Goal: Find contact information: Find contact information

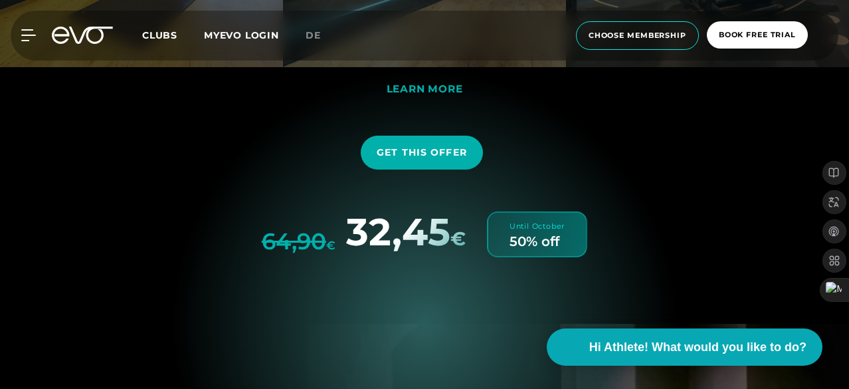
scroll to position [3573, 0]
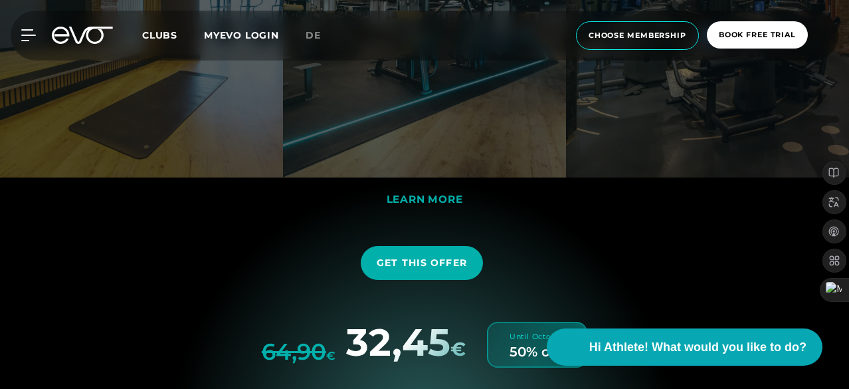
drag, startPoint x: 415, startPoint y: 209, endPoint x: 754, endPoint y: 231, distance: 340.3
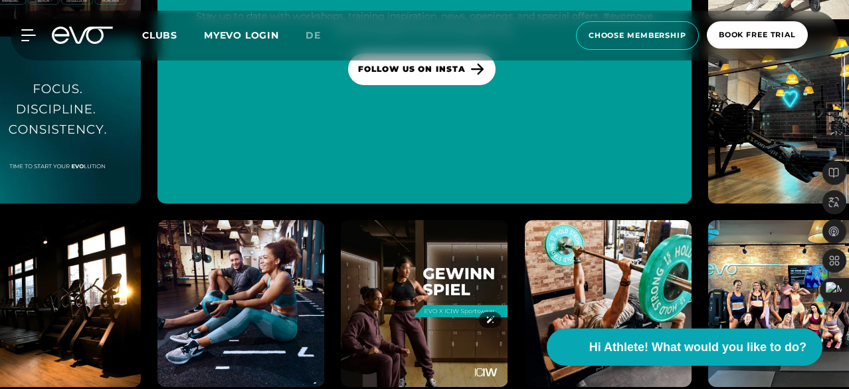
scroll to position [6846, 0]
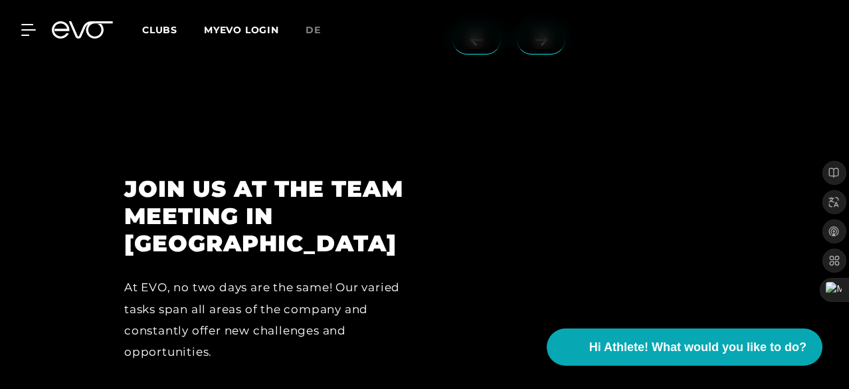
scroll to position [2844, 0]
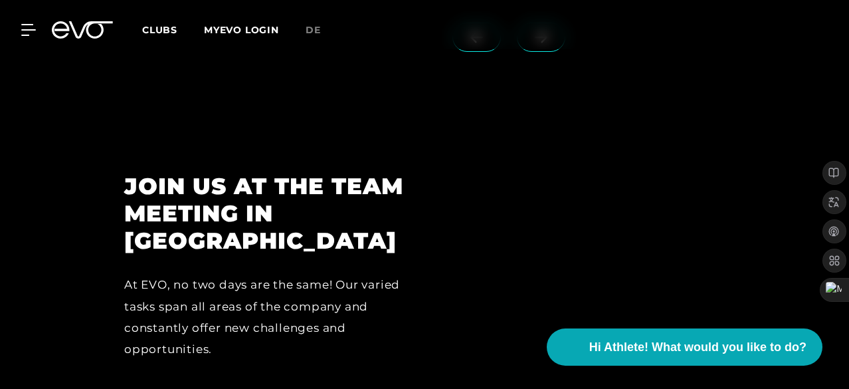
click at [249, 274] on div "At EVO, no two days are the same! Our varied tasks span all areas of the compan…" at bounding box center [265, 317] width 282 height 86
click at [435, 241] on div at bounding box center [584, 276] width 319 height 207
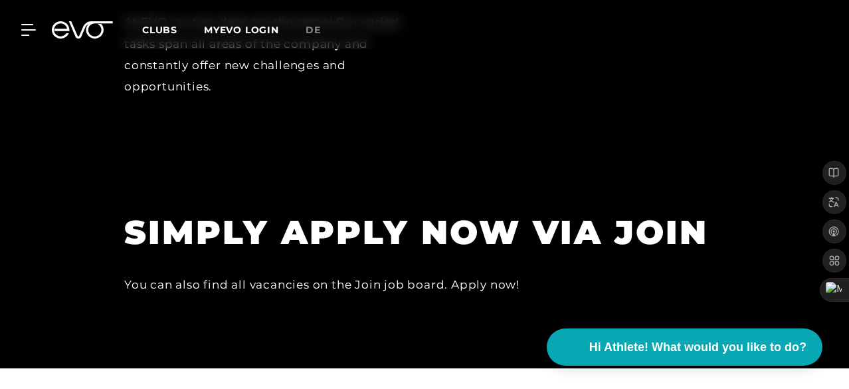
scroll to position [3108, 0]
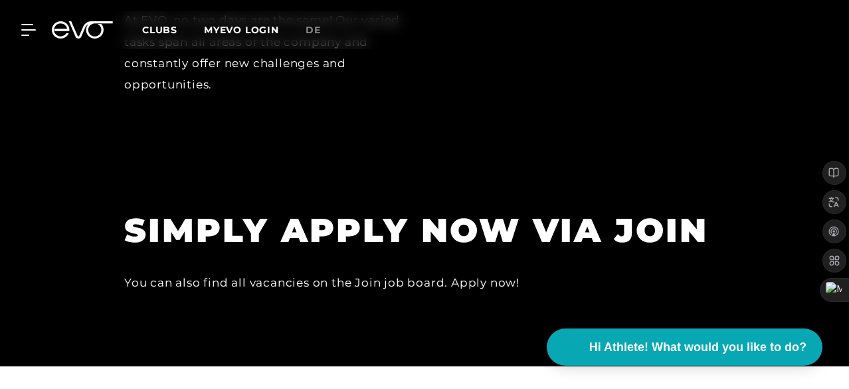
click at [373, 272] on div "You can also find all vacancies on the Join job board. Apply now!" at bounding box center [423, 282] width 598 height 21
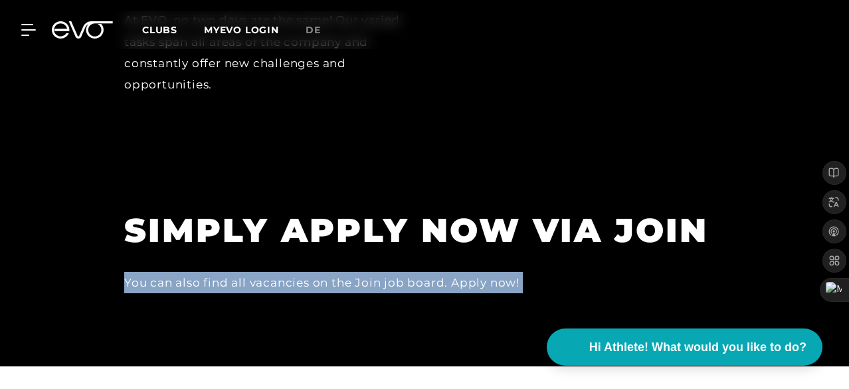
click at [373, 272] on div "You can also find all vacancies on the Join job board. Apply now!" at bounding box center [423, 282] width 598 height 21
click at [480, 209] on div "SIMPLY APPLY NOW VIA JOIN You can also find all vacancies on the Join job board…" at bounding box center [423, 251] width 598 height 84
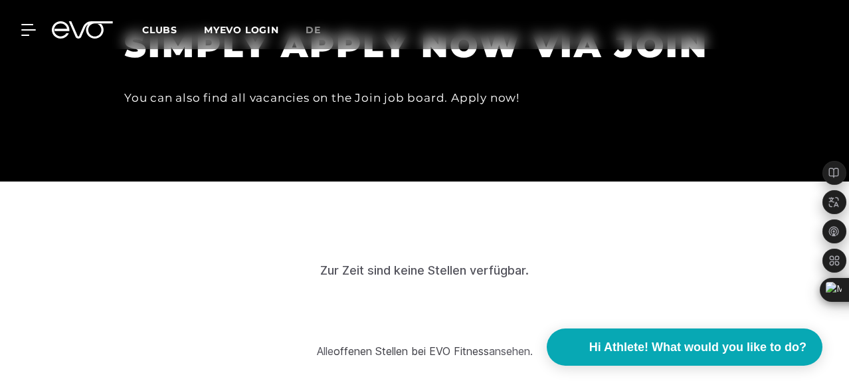
scroll to position [3331, 0]
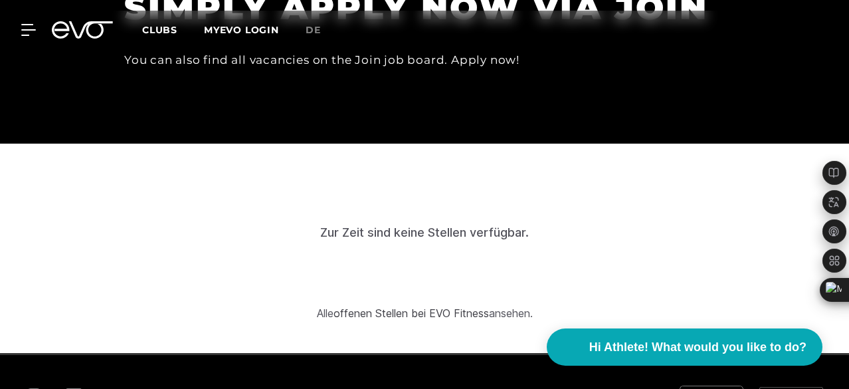
click at [431, 306] on link "offenen Stellen bei EVO Fitness" at bounding box center [411, 312] width 155 height 13
click at [426, 223] on div "Zur Zeit sind keine Stellen verfügbar." at bounding box center [424, 232] width 209 height 18
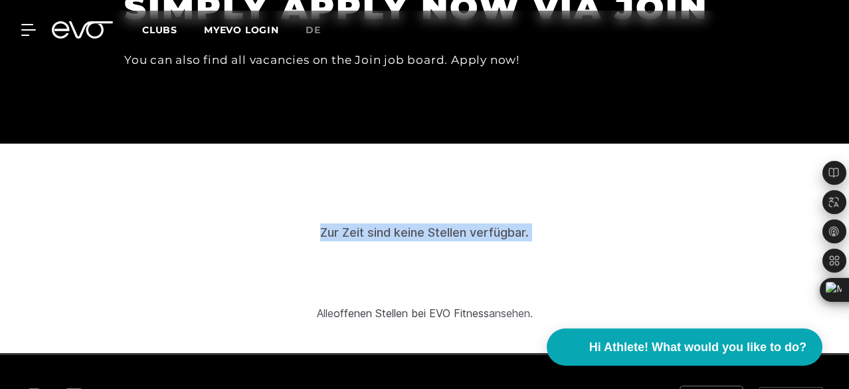
click at [426, 223] on div "Zur Zeit sind keine Stellen verfügbar." at bounding box center [424, 232] width 209 height 18
click at [530, 167] on div "Zur Zeit sind keine Stellen verfügbar." at bounding box center [424, 232] width 817 height 130
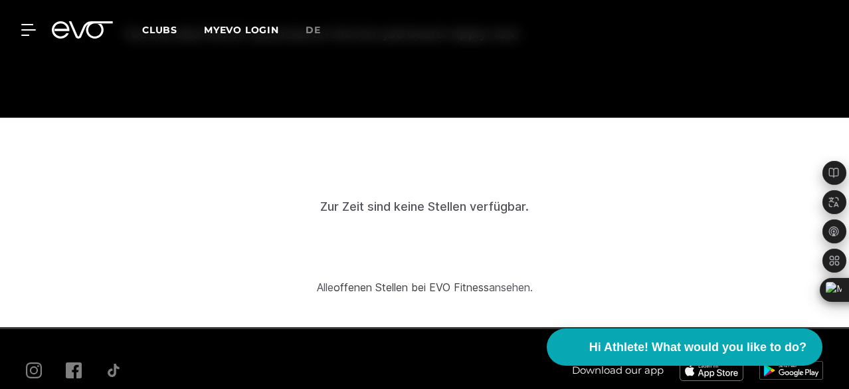
scroll to position [3358, 0]
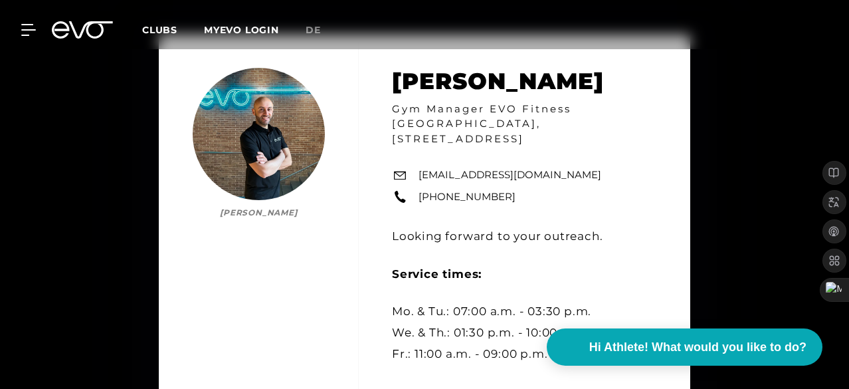
scroll to position [793, 0]
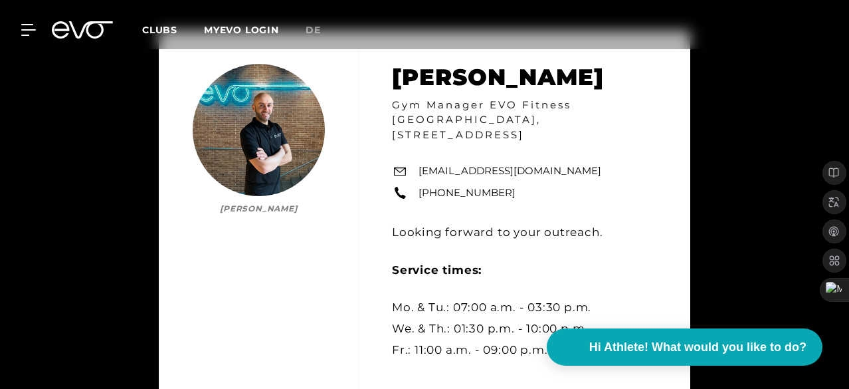
drag, startPoint x: 656, startPoint y: 189, endPoint x: 739, endPoint y: 161, distance: 87.0
click at [739, 161] on div "[PERSON_NAME] Gym Manager EVO Fitness [GEOGRAPHIC_DATA], [STREET_ADDRESS][EMAIL…" at bounding box center [424, 220] width 849 height 472
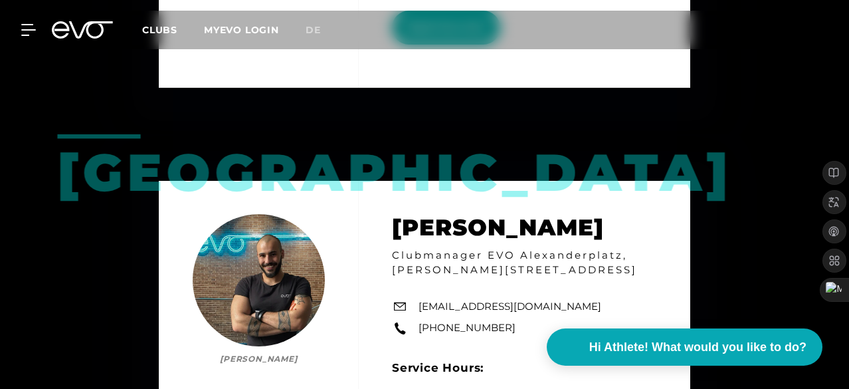
scroll to position [2557, 0]
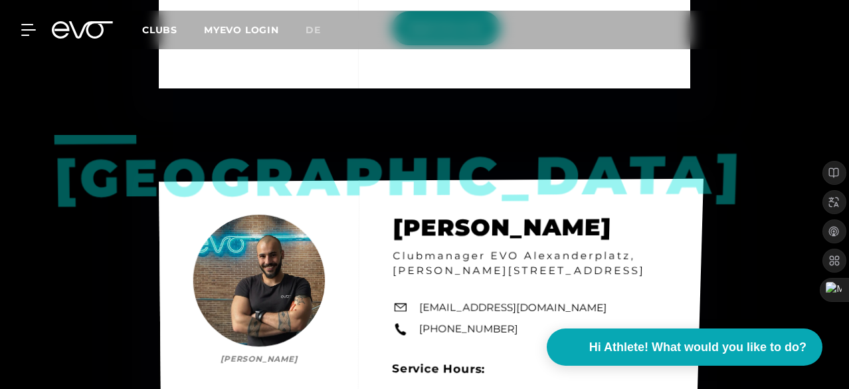
click at [510, 300] on link "[EMAIL_ADDRESS][DOMAIN_NAME]" at bounding box center [513, 307] width 188 height 15
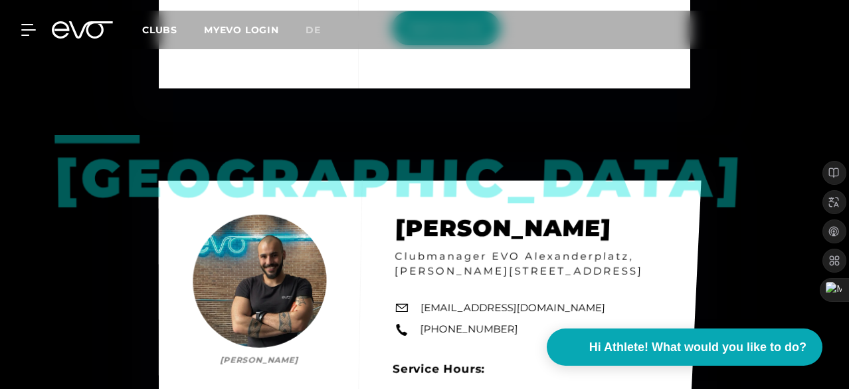
click at [429, 300] on link "[EMAIL_ADDRESS][DOMAIN_NAME]" at bounding box center [513, 307] width 185 height 15
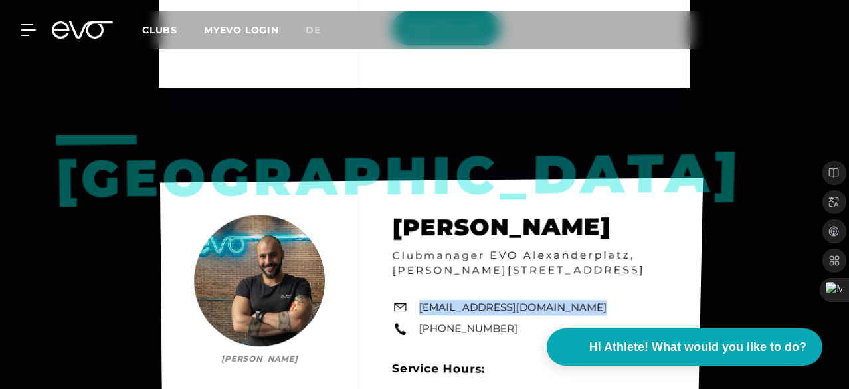
drag, startPoint x: 415, startPoint y: 237, endPoint x: 569, endPoint y: 237, distance: 153.5
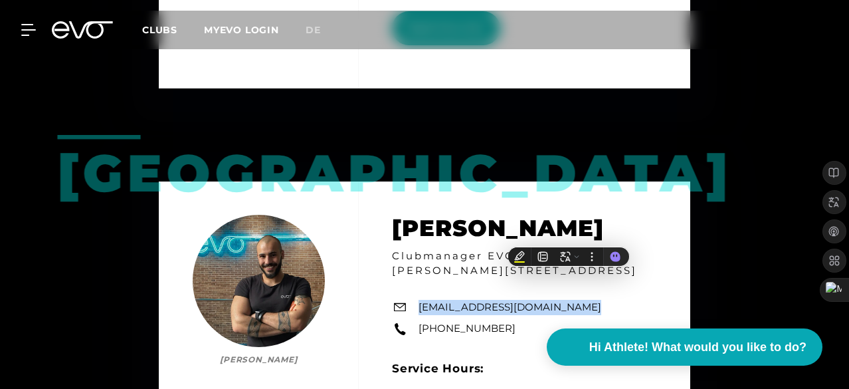
copy link "[EMAIL_ADDRESS][DOMAIN_NAME]"
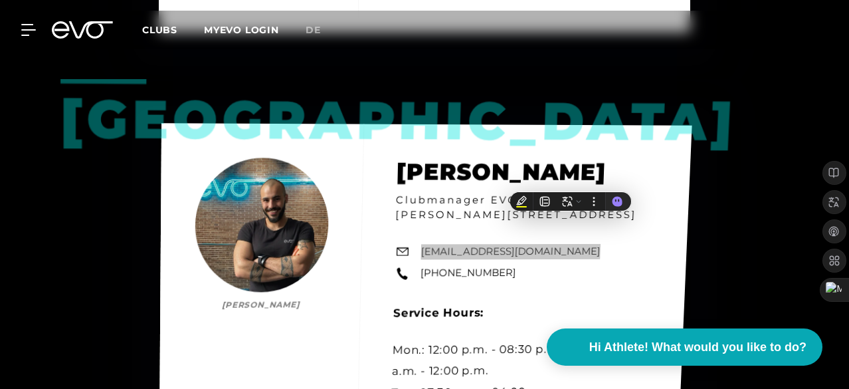
scroll to position [2612, 0]
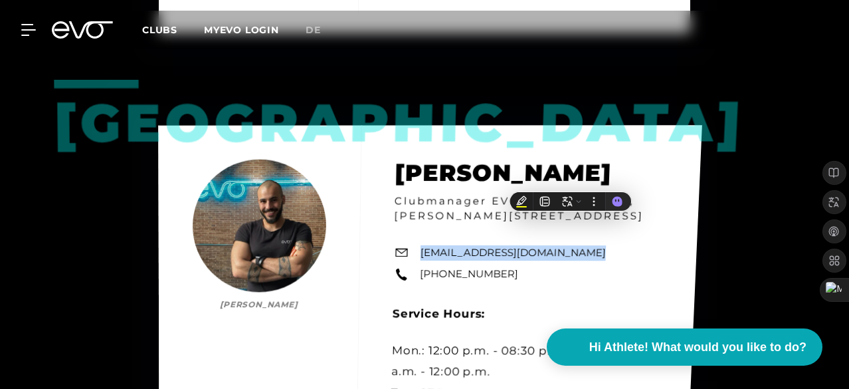
click at [439, 245] on link "[EMAIL_ADDRESS][DOMAIN_NAME]" at bounding box center [514, 252] width 186 height 15
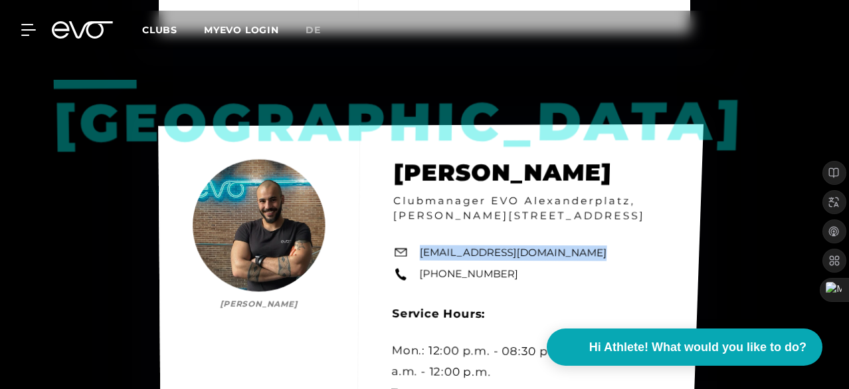
copy link "[EMAIL_ADDRESS][DOMAIN_NAME]"
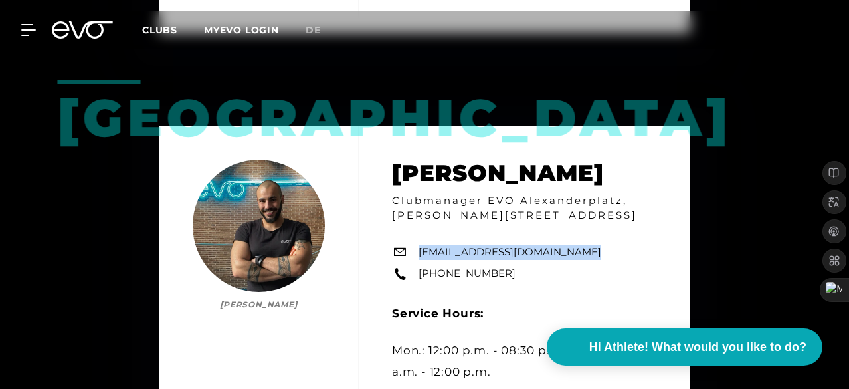
click at [751, 161] on div "Berlin Mo [PERSON_NAME] Clubmanager EVO [GEOGRAPHIC_DATA], Rosa-[STREET_ADDRESS…" at bounding box center [424, 349] width 849 height 538
